Goal: Task Accomplishment & Management: Use online tool/utility

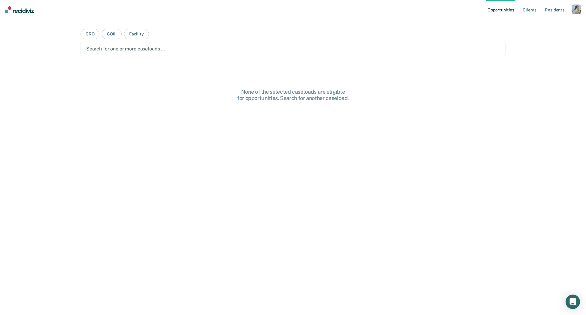
click at [101, 144] on div "None of the selected caseloads are eligible for opportunities. Search for anoth…" at bounding box center [292, 213] width 425 height 248
click at [578, 10] on div "button" at bounding box center [576, 10] width 10 height 10
click at [534, 23] on link "Profile" at bounding box center [552, 24] width 48 height 5
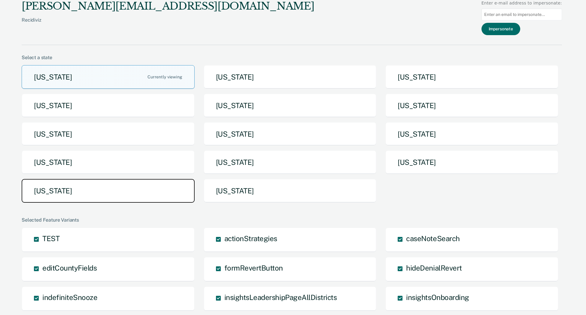
click at [105, 189] on button "[US_STATE]" at bounding box center [108, 191] width 173 height 24
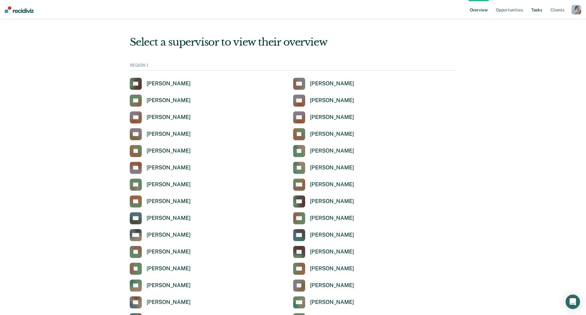
click at [537, 10] on link "Tasks" at bounding box center [536, 9] width 13 height 19
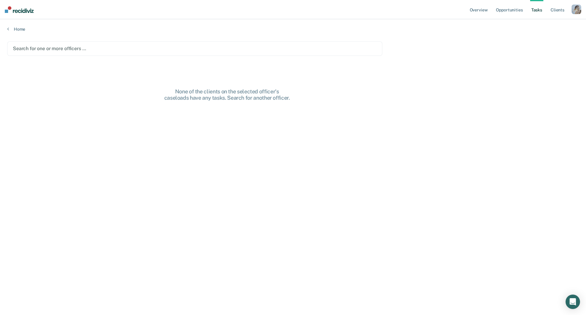
click at [132, 43] on div "Search for one or more officers …" at bounding box center [194, 48] width 375 height 14
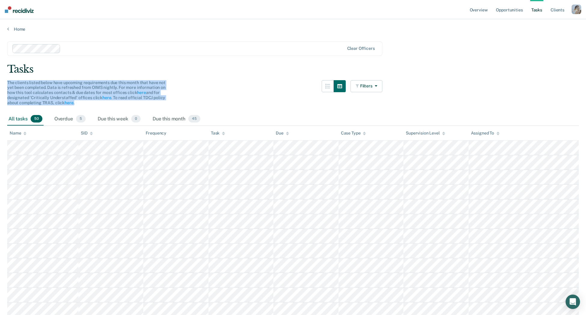
click at [87, 70] on div "Tasks" at bounding box center [292, 69] width 571 height 12
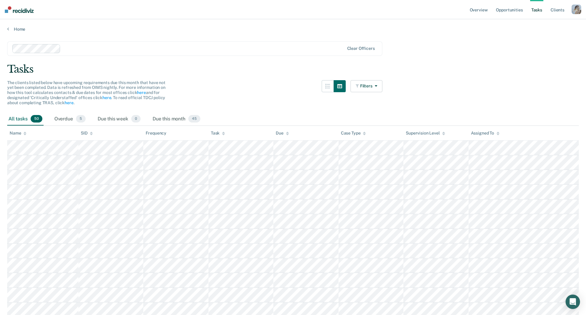
click at [87, 70] on div "Tasks" at bounding box center [292, 69] width 571 height 12
click at [96, 67] on div "Tasks" at bounding box center [292, 69] width 571 height 12
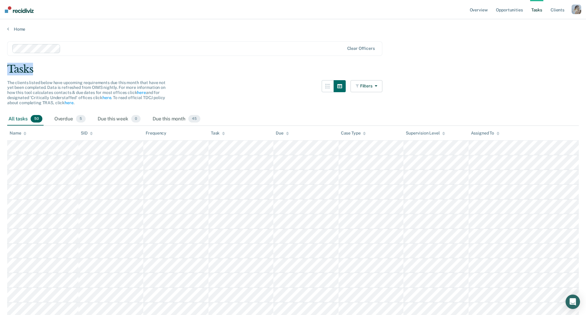
click at [107, 67] on div "Tasks" at bounding box center [292, 69] width 571 height 12
